Goal: Information Seeking & Learning: Find specific fact

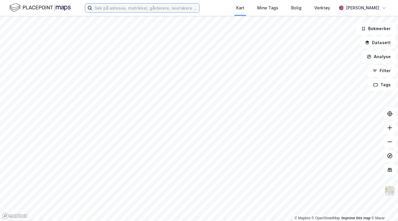
click at [142, 11] on input at bounding box center [145, 8] width 107 height 9
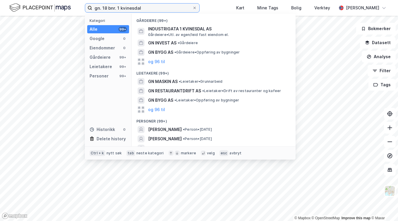
click at [147, 8] on input "gn. 18 bnr. 1 kvinesdal" at bounding box center [142, 8] width 100 height 9
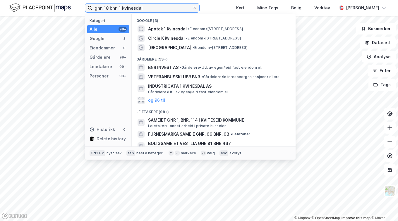
click at [100, 9] on input "gnr. 18 bnr. 1 kvinesdal" at bounding box center [142, 8] width 100 height 9
paste input "Øyesletta 46"
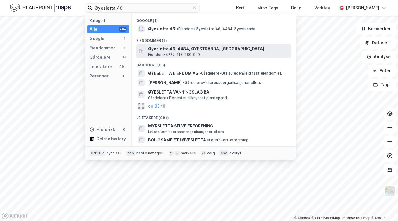
click at [201, 54] on div "Øyesletta 46, 4484, ØYESTRANDA, [GEOGRAPHIC_DATA] • 4227-113-280-0-0" at bounding box center [219, 51] width 142 height 12
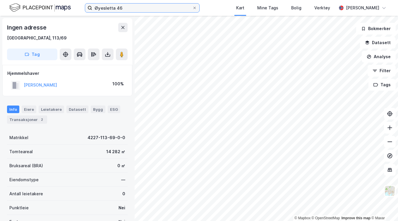
click at [128, 10] on input "Øyesletta 46" at bounding box center [142, 8] width 100 height 9
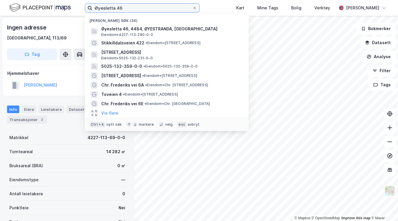
click at [128, 10] on input "Øyesletta 46" at bounding box center [142, 8] width 100 height 9
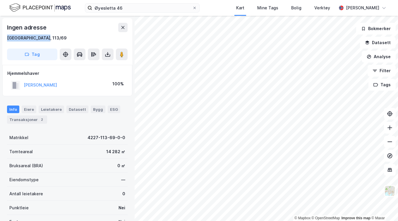
drag, startPoint x: 46, startPoint y: 36, endPoint x: 4, endPoint y: 36, distance: 41.6
click at [4, 36] on div "Ingen adresse [STREET_ADDRESS]" at bounding box center [67, 41] width 130 height 47
copy div "[GEOGRAPHIC_DATA], 113/69"
click at [117, 9] on input "Øyesletta 46" at bounding box center [142, 8] width 100 height 9
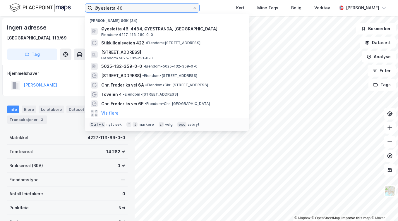
click at [117, 9] on input "Øyesletta 46" at bounding box center [142, 8] width 100 height 9
paste input "[GEOGRAPHIC_DATA], 113/69"
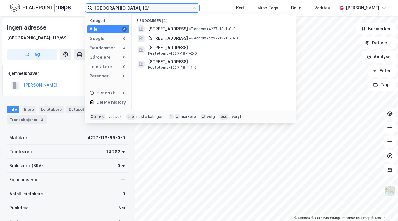
type input "[GEOGRAPHIC_DATA], 18/1"
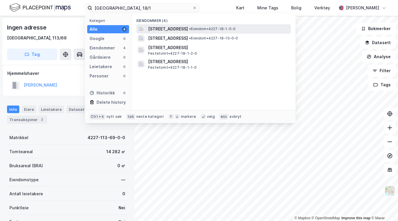
click at [177, 30] on span "[STREET_ADDRESS]" at bounding box center [168, 28] width 40 height 7
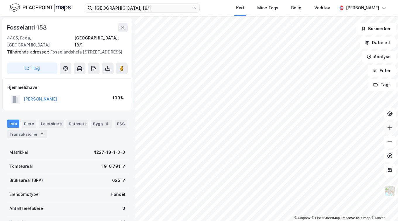
click at [391, 129] on icon at bounding box center [390, 128] width 6 height 6
click at [388, 142] on icon at bounding box center [389, 142] width 5 height 1
click at [389, 127] on icon at bounding box center [390, 128] width 6 height 6
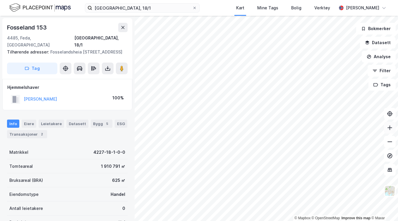
click at [389, 127] on icon at bounding box center [390, 128] width 6 height 6
click at [398, 119] on html "[GEOGRAPHIC_DATA], 18/1 Kart Mine Tags Bolig Verktøy [PERSON_NAME] © Mapbox © O…" at bounding box center [199, 110] width 398 height 221
click at [390, 146] on button at bounding box center [390, 142] width 12 height 12
click at [391, 127] on icon at bounding box center [390, 128] width 6 height 6
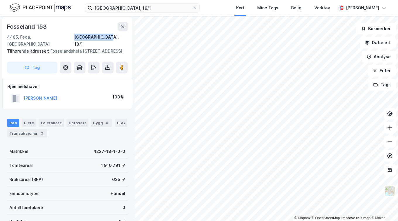
drag, startPoint x: 95, startPoint y: 35, endPoint x: 130, endPoint y: 38, distance: 35.2
click at [130, 38] on div "Fosseland 153 4485, Feda, [STREET_ADDRESS] Tilhørende adresser: [STREET_ADDRESS…" at bounding box center [67, 47] width 130 height 61
copy div "[GEOGRAPHIC_DATA], 18/1"
drag, startPoint x: 47, startPoint y: 36, endPoint x: 6, endPoint y: 26, distance: 42.2
click at [6, 26] on div "Fosseland 153 4485, Feda, [STREET_ADDRESS] Tilhørende adresser: [STREET_ADDRESS…" at bounding box center [67, 47] width 130 height 61
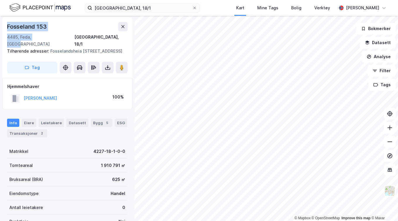
copy div "Fosseland [STREET_ADDRESS]"
